Goal: Task Accomplishment & Management: Manage account settings

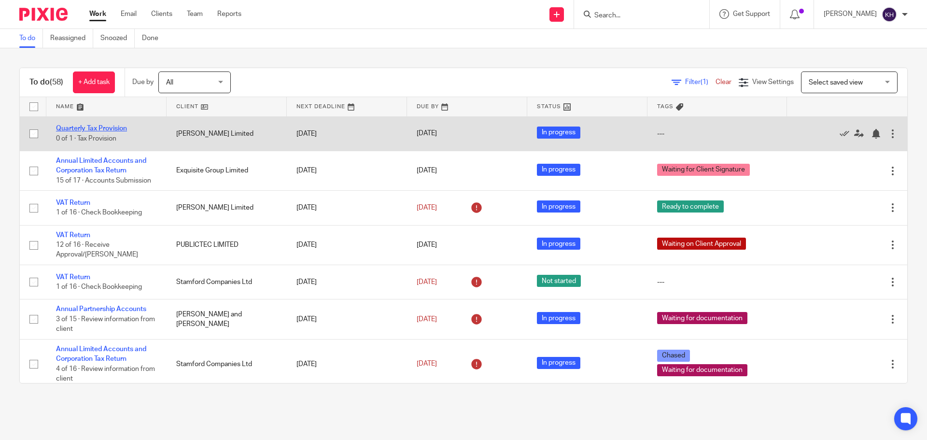
click at [105, 128] on link "Quarterly Tax Provision" at bounding box center [91, 128] width 71 height 7
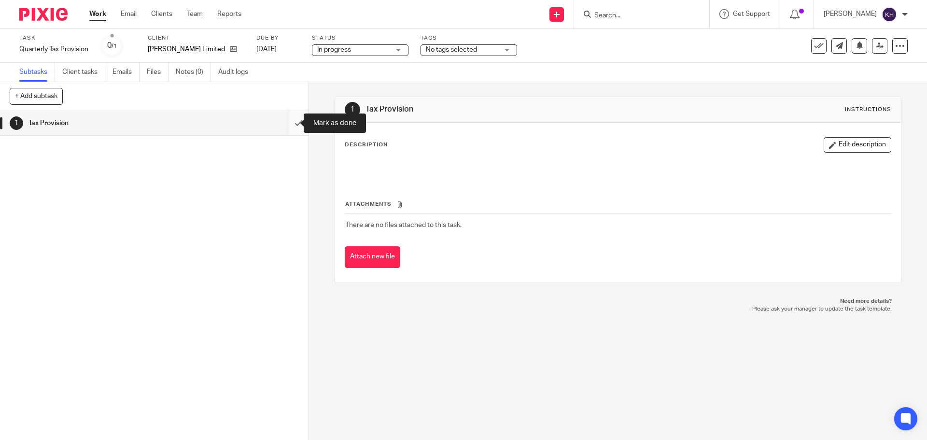
click at [286, 124] on input "submit" at bounding box center [154, 123] width 309 height 24
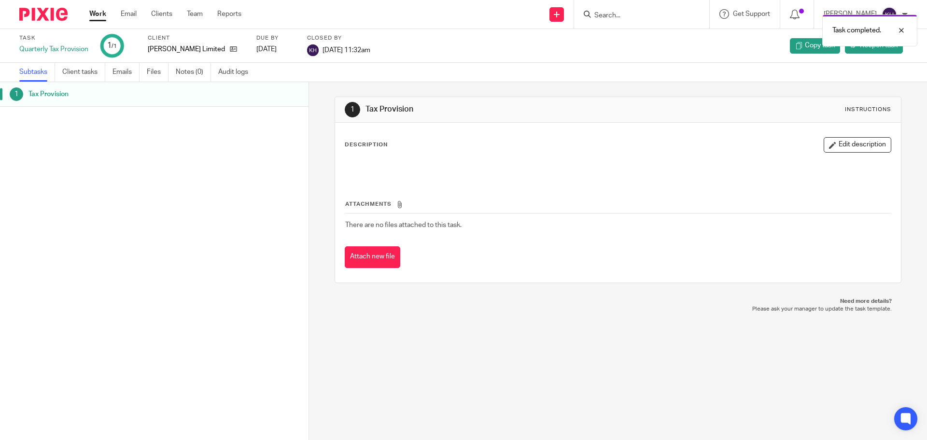
click at [99, 14] on link "Work" at bounding box center [97, 14] width 17 height 10
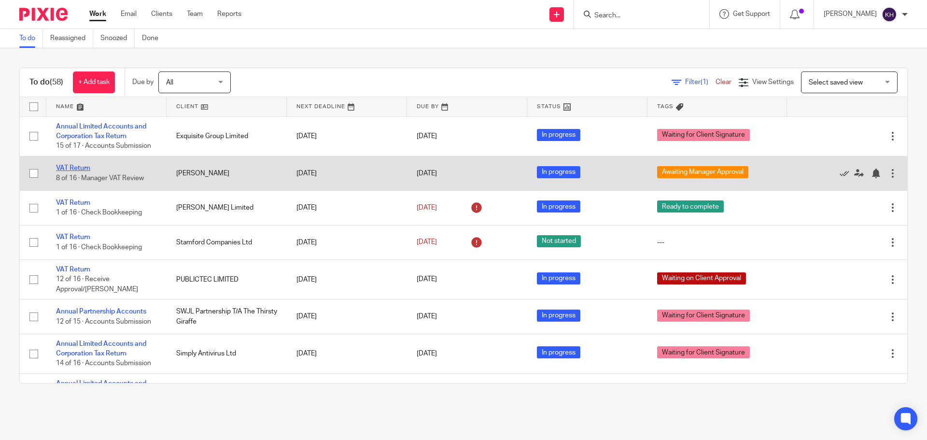
click at [84, 165] on link "VAT Return" at bounding box center [73, 168] width 34 height 7
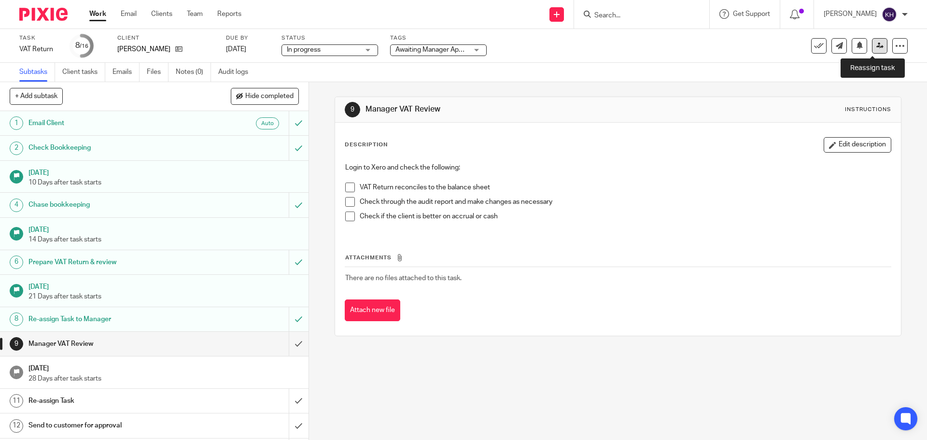
click at [874, 41] on link at bounding box center [879, 45] width 15 height 15
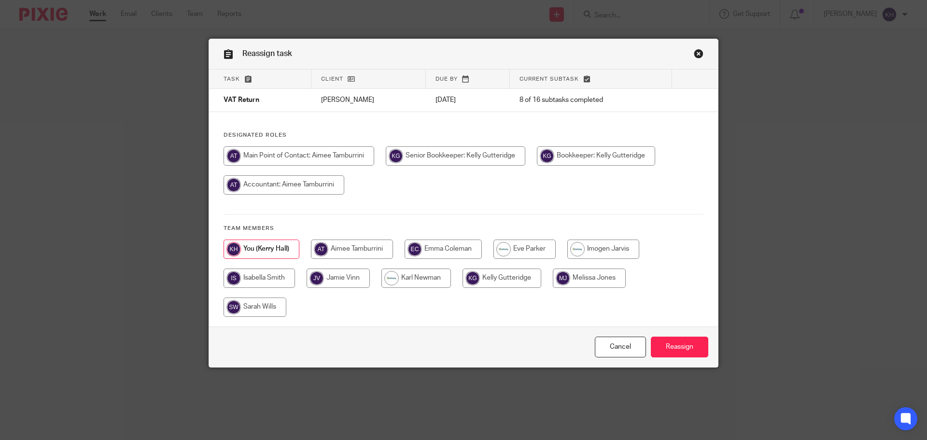
click at [524, 250] on input "radio" at bounding box center [525, 249] width 62 height 19
radio input "true"
click at [686, 349] on input "Reassign" at bounding box center [679, 347] width 57 height 21
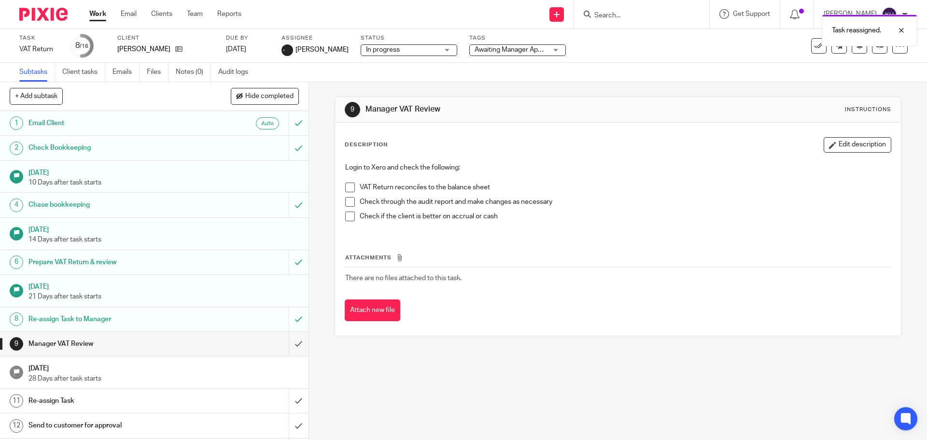
click at [94, 14] on link "Work" at bounding box center [97, 14] width 17 height 10
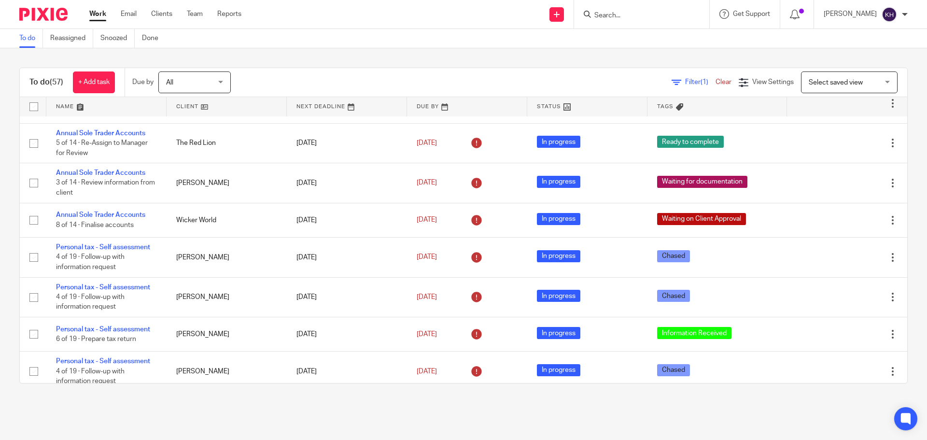
scroll to position [386, 0]
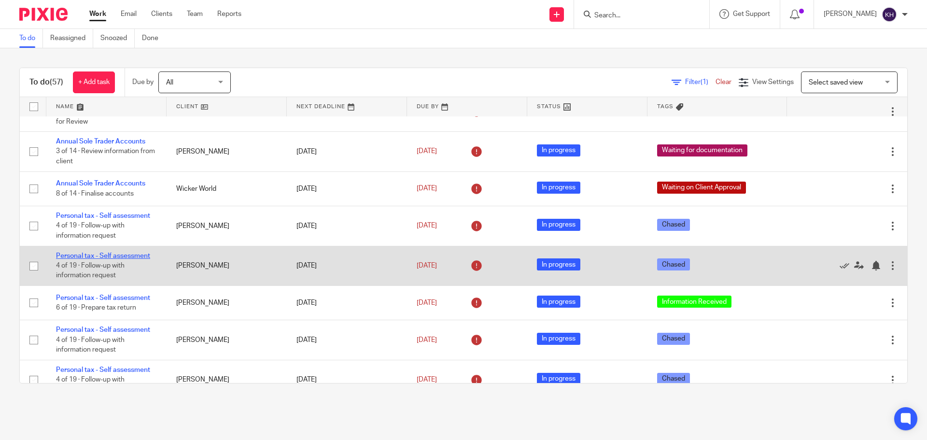
click at [128, 255] on link "Personal tax - Self assessment" at bounding box center [103, 256] width 94 height 7
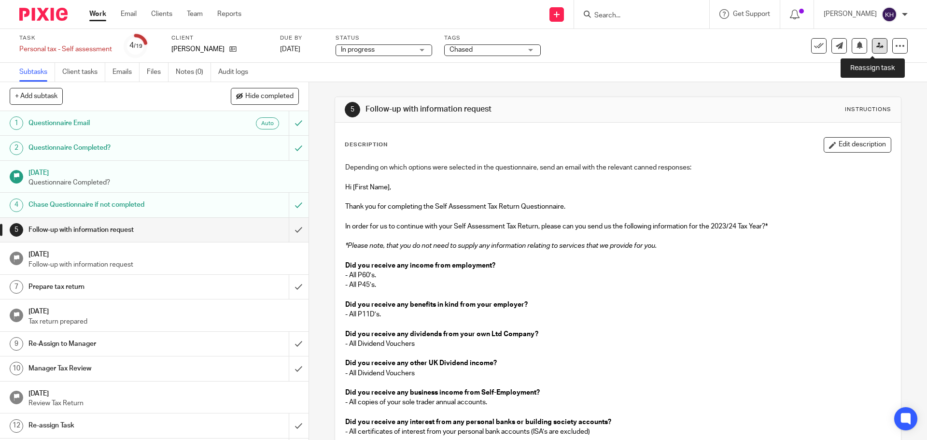
click at [877, 49] on icon at bounding box center [880, 45] width 7 height 7
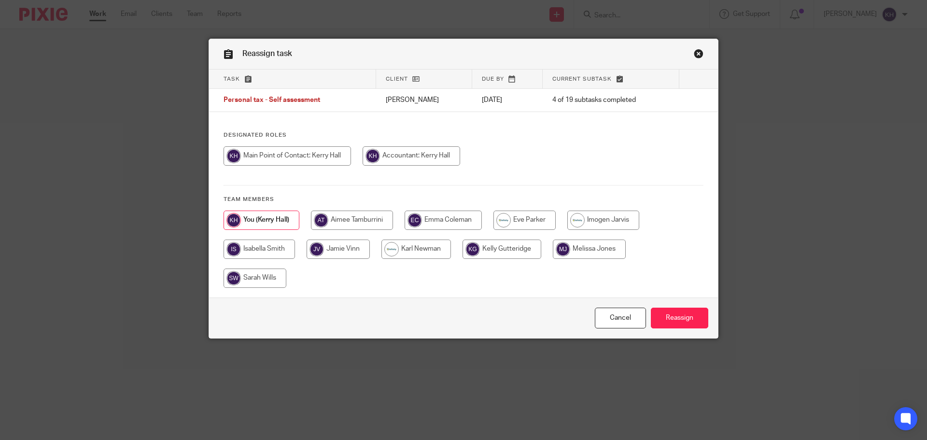
click at [245, 278] on input "radio" at bounding box center [255, 278] width 63 height 19
radio input "true"
click at [671, 321] on input "Reassign" at bounding box center [679, 318] width 57 height 21
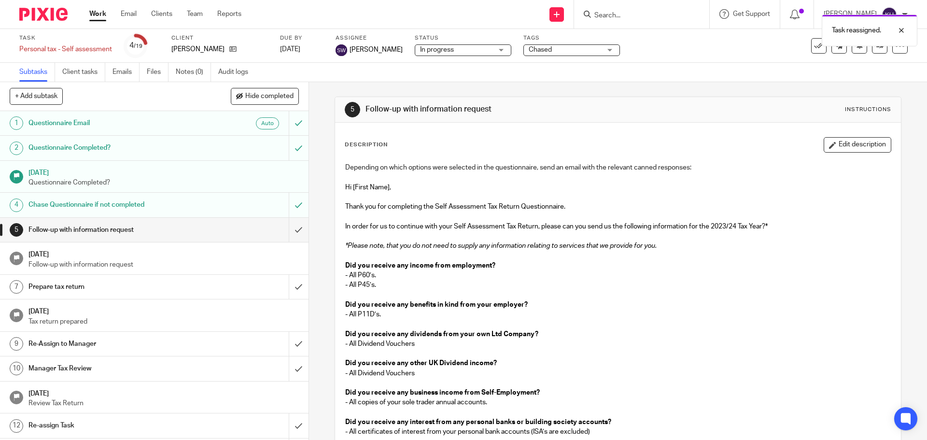
click at [93, 15] on link "Work" at bounding box center [97, 14] width 17 height 10
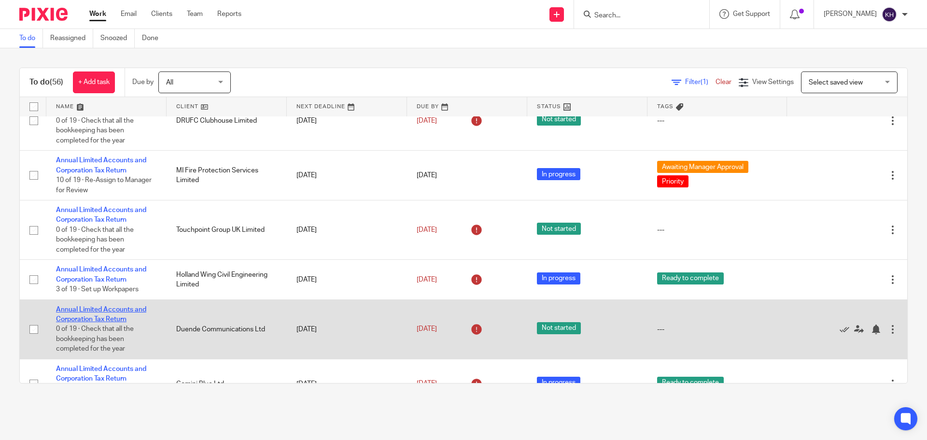
scroll to position [1680, 0]
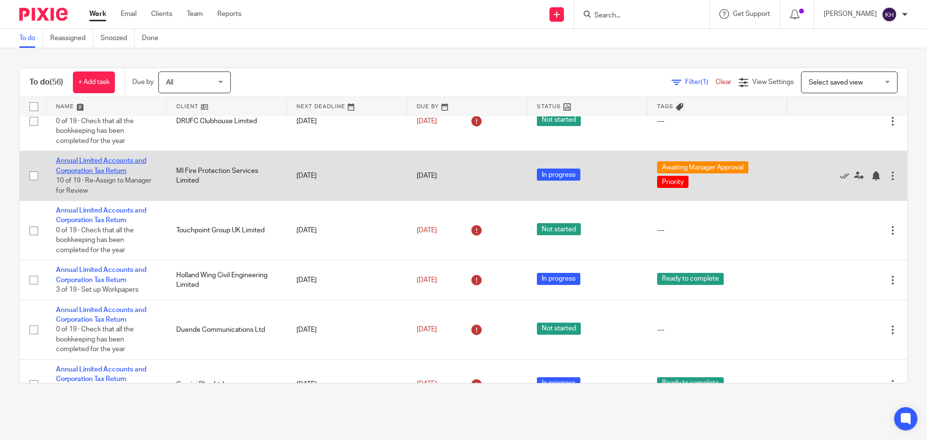
click at [90, 161] on link "Annual Limited Accounts and Corporation Tax Return" at bounding box center [101, 165] width 90 height 16
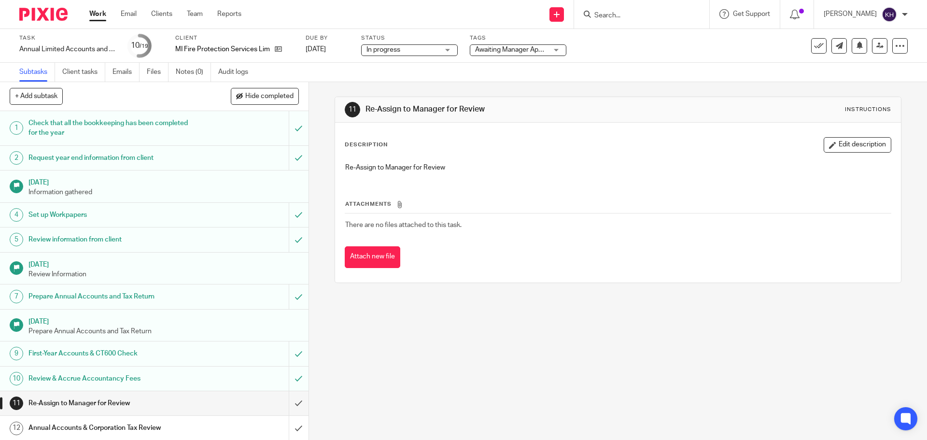
click at [508, 45] on span "Awaiting Manager Approval + 1" at bounding box center [511, 50] width 72 height 10
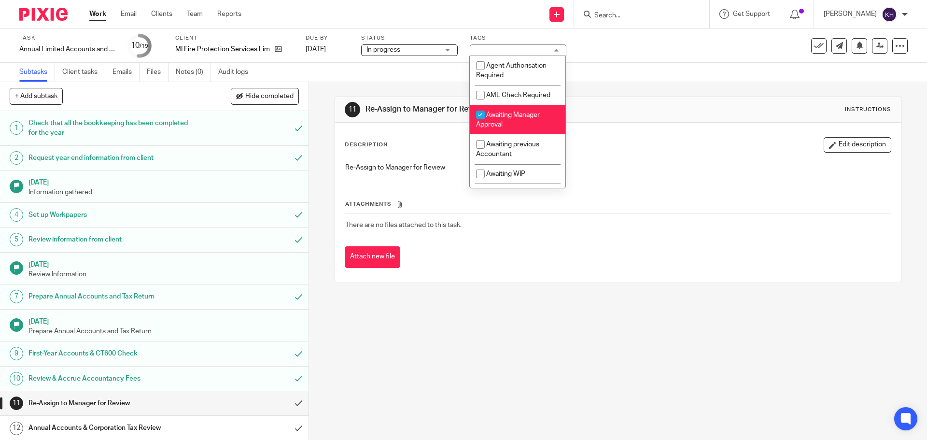
click at [514, 118] on span "Awaiting Manager Approval" at bounding box center [508, 120] width 64 height 17
checkbox input "false"
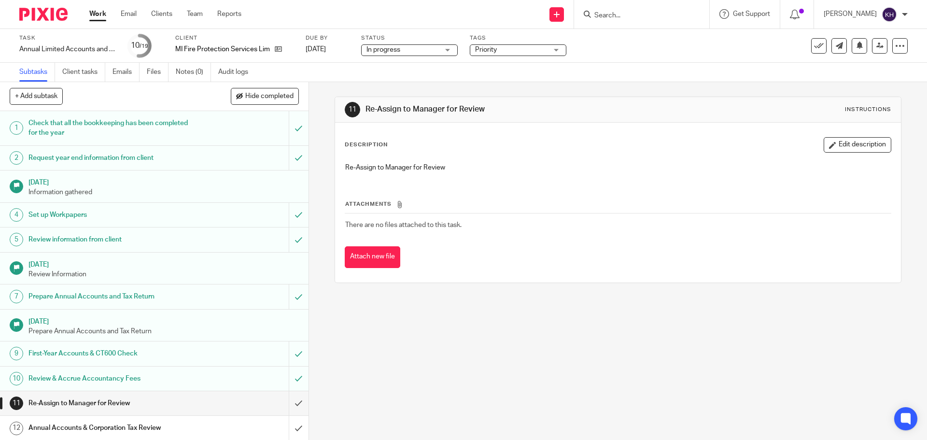
click at [607, 57] on div "Task Annual Limited Accounts and Corporation Tax Return Save Annual Limited Acc…" at bounding box center [389, 45] width 740 height 23
click at [93, 9] on link "Work" at bounding box center [97, 14] width 17 height 10
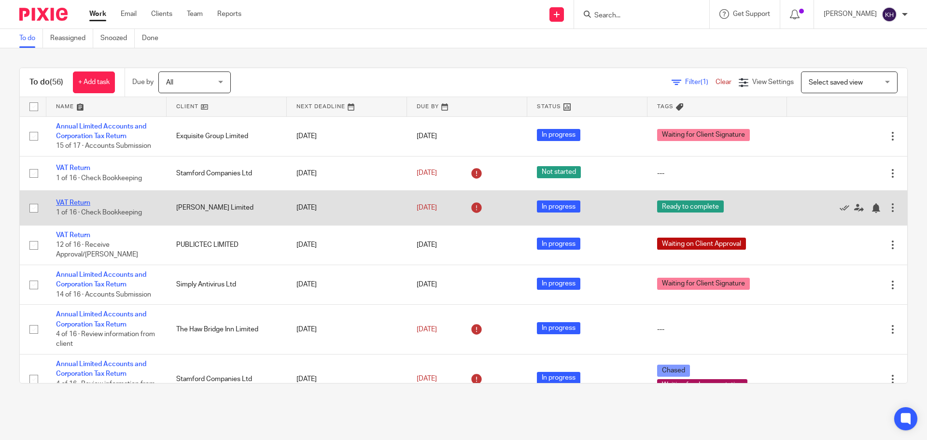
click at [72, 203] on link "VAT Return" at bounding box center [73, 202] width 34 height 7
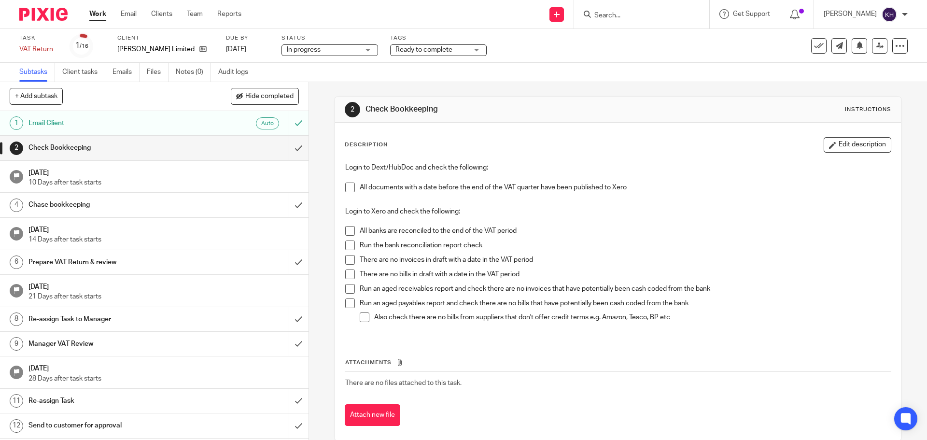
click at [455, 51] on span "Ready to complete" at bounding box center [432, 50] width 72 height 10
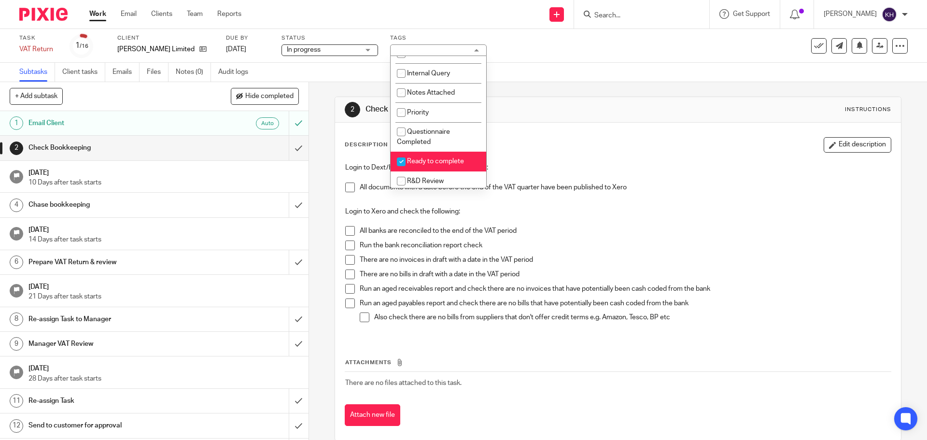
scroll to position [193, 0]
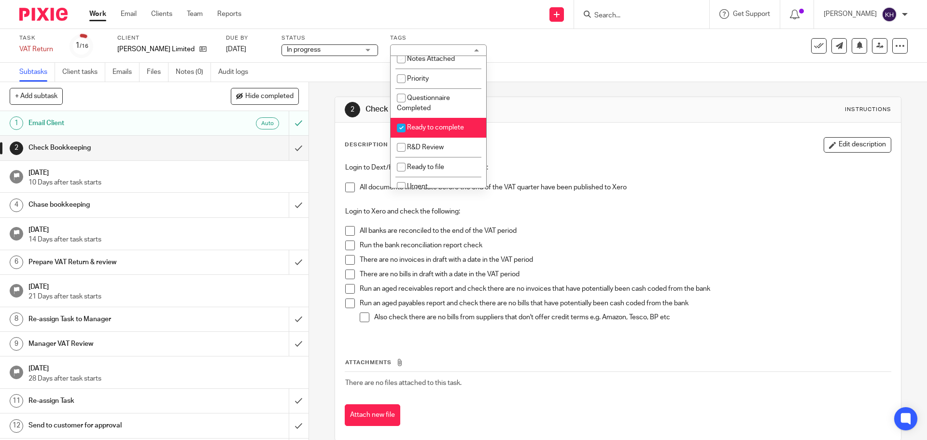
click at [444, 132] on li "Ready to complete" at bounding box center [439, 128] width 96 height 20
checkbox input "false"
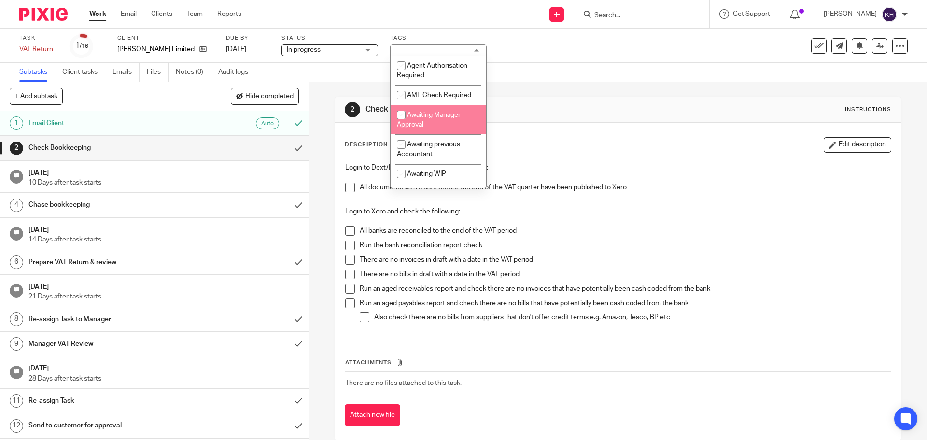
click at [442, 117] on span "Awaiting Manager Approval" at bounding box center [429, 120] width 64 height 17
checkbox input "true"
click at [610, 55] on div "Task VAT Return Save VAT Return 1 /16 Client Taylor Gibbs Limited Due by 6 Nov …" at bounding box center [389, 45] width 740 height 23
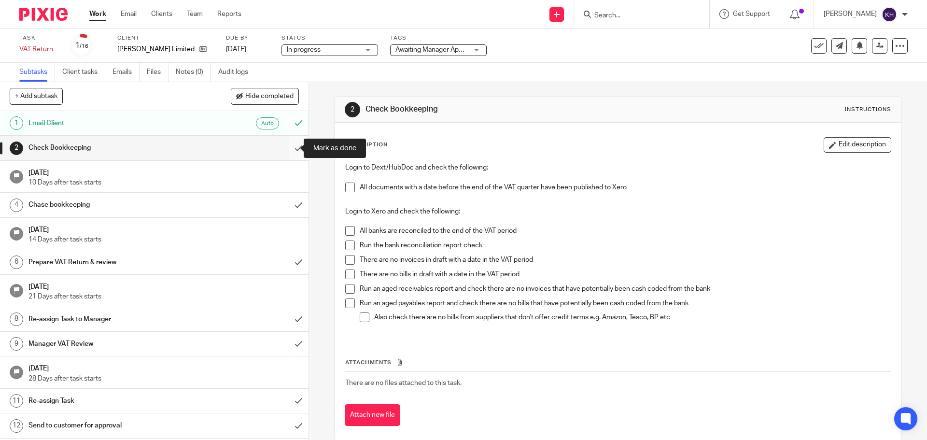
click at [291, 148] on input "submit" at bounding box center [154, 148] width 309 height 24
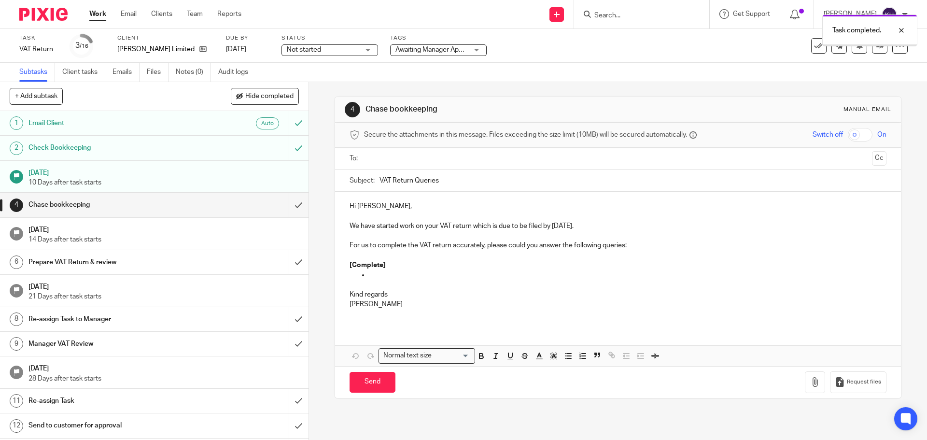
click at [289, 207] on input "submit" at bounding box center [154, 205] width 309 height 24
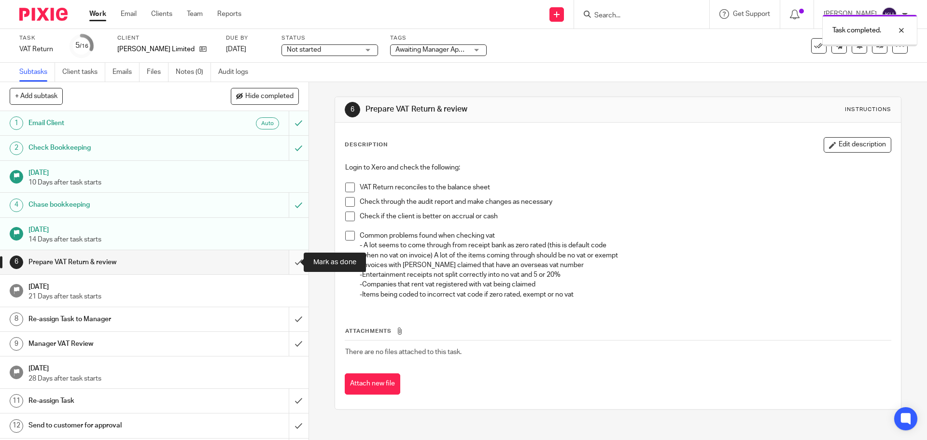
click at [290, 261] on input "submit" at bounding box center [154, 262] width 309 height 24
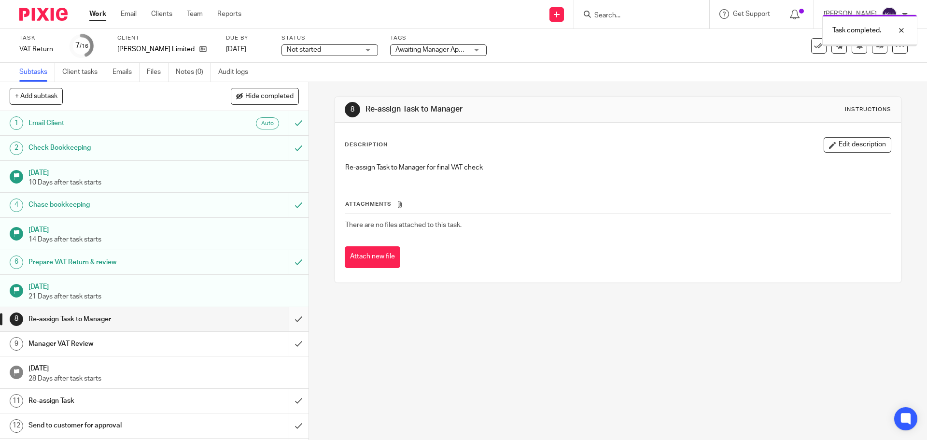
scroll to position [97, 0]
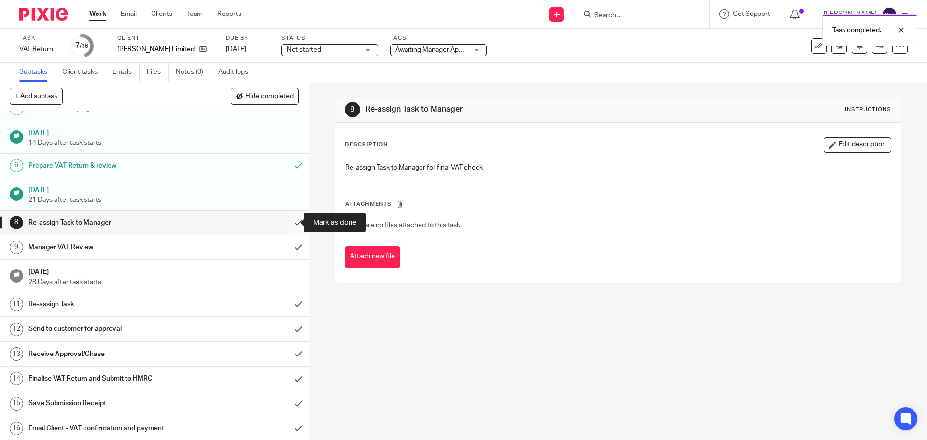
click at [291, 226] on input "submit" at bounding box center [154, 223] width 309 height 24
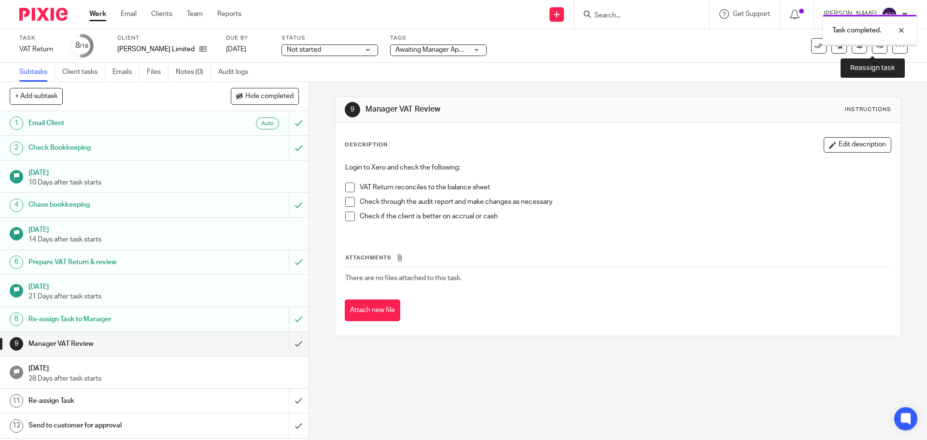
click at [877, 47] on icon at bounding box center [880, 45] width 7 height 7
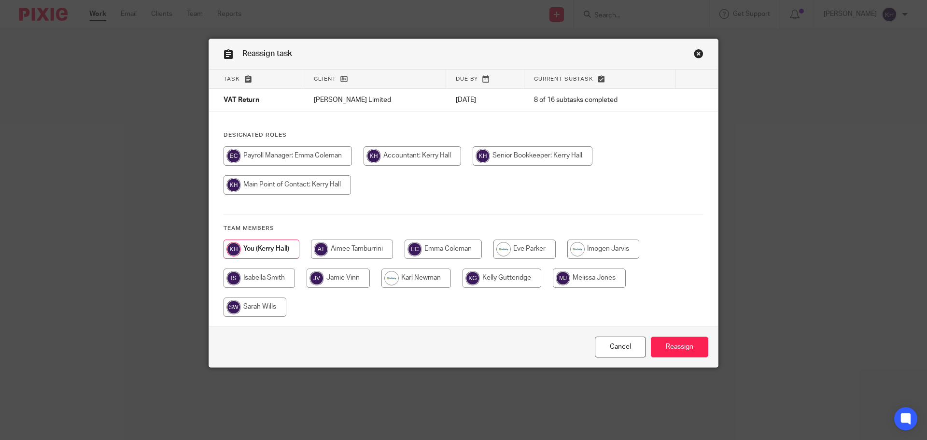
click at [520, 241] on input "radio" at bounding box center [525, 249] width 62 height 19
radio input "true"
click at [661, 343] on input "Reassign" at bounding box center [679, 347] width 57 height 21
